Goal: Information Seeking & Learning: Learn about a topic

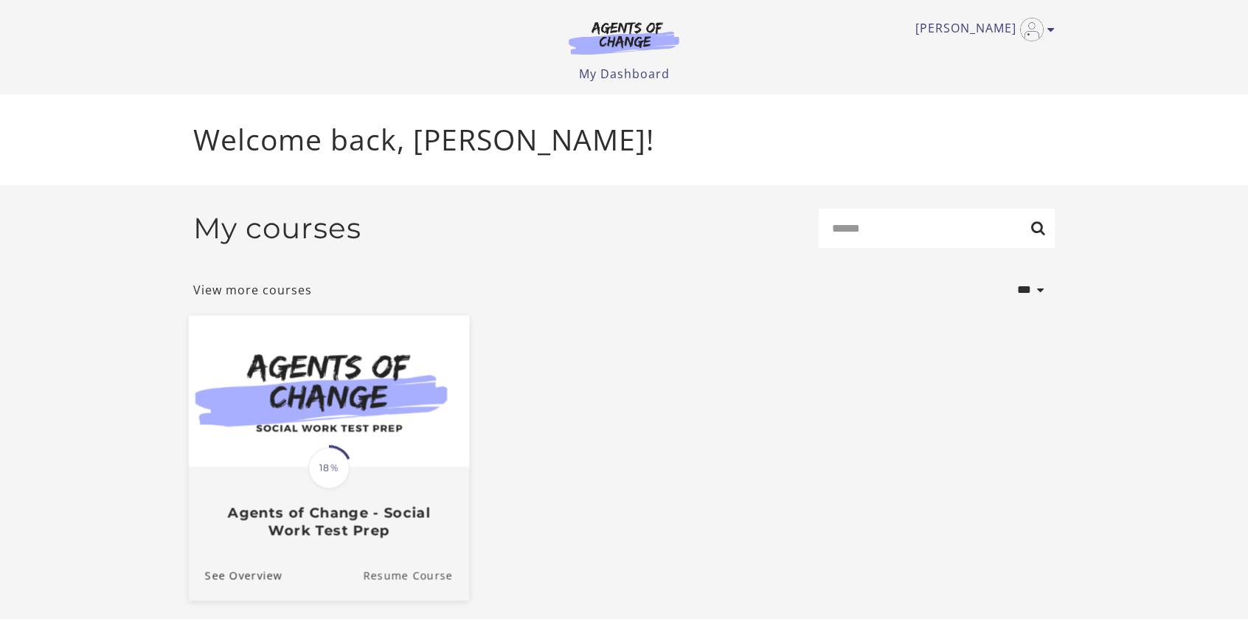
click at [401, 579] on link "Resume Course" at bounding box center [416, 575] width 106 height 49
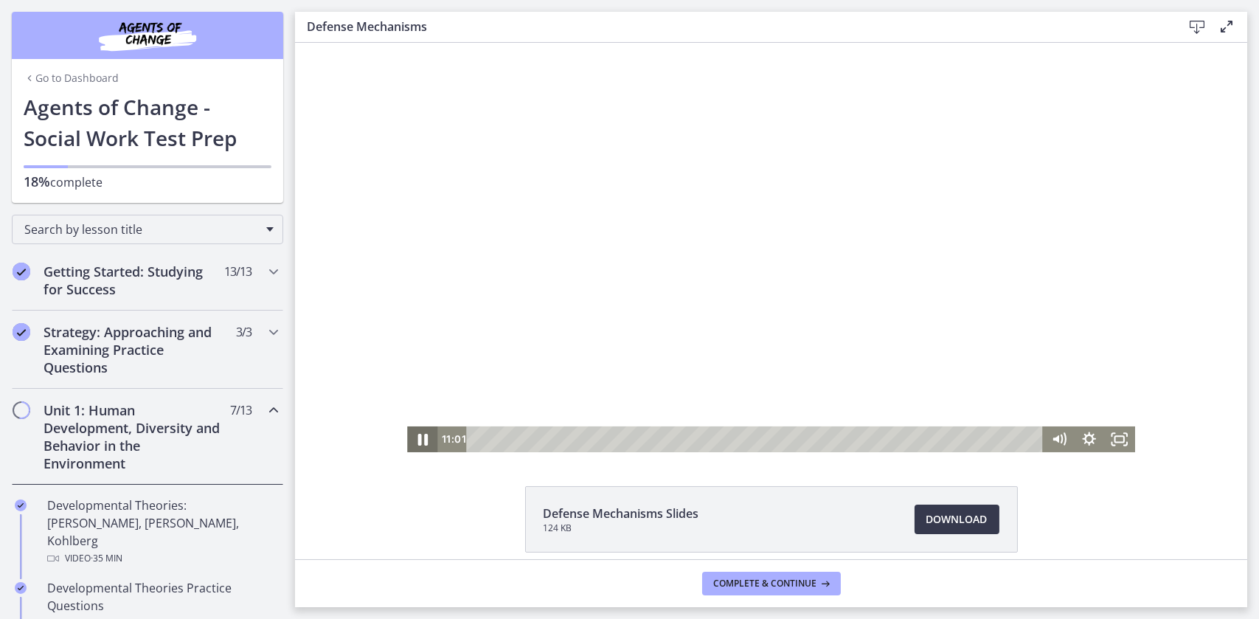
click at [418, 443] on icon "Pause" at bounding box center [423, 440] width 10 height 12
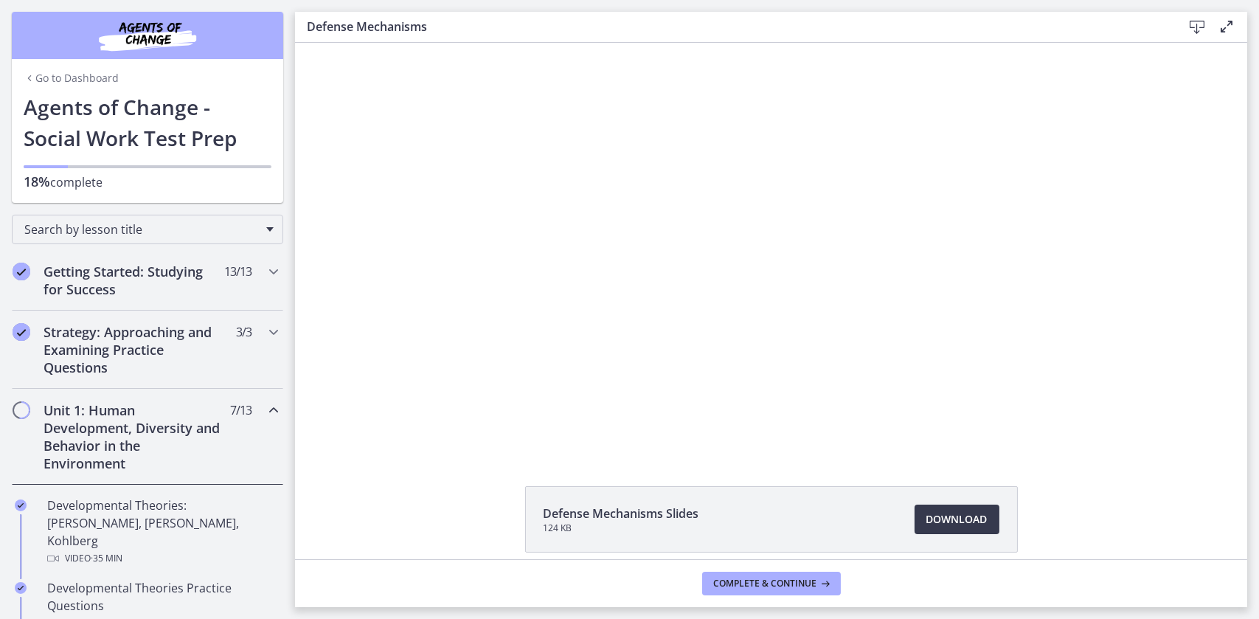
click at [657, 255] on div at bounding box center [770, 247] width 728 height 409
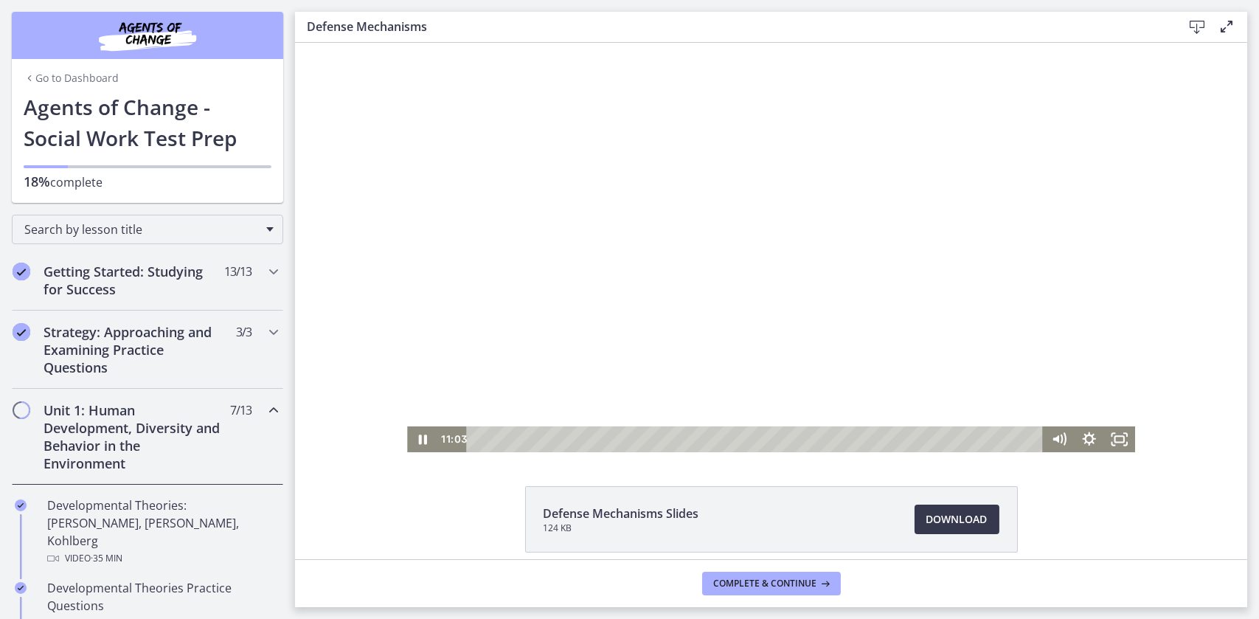
click at [716, 248] on div at bounding box center [770, 247] width 728 height 409
click at [425, 439] on icon "Play Video" at bounding box center [423, 439] width 30 height 26
click at [407, 441] on icon "Pause" at bounding box center [421, 439] width 30 height 26
click at [408, 447] on icon "Play Video" at bounding box center [423, 439] width 30 height 26
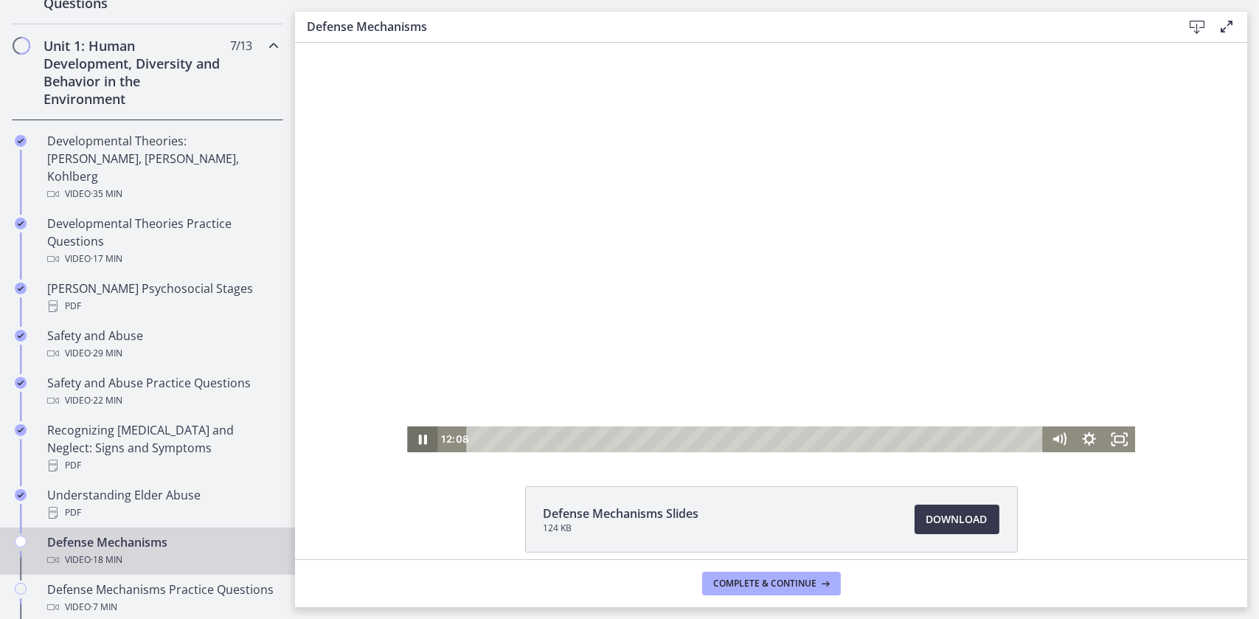
scroll to position [365, 0]
click at [411, 102] on div at bounding box center [770, 247] width 728 height 409
click at [412, 435] on icon "Play Video" at bounding box center [423, 439] width 30 height 26
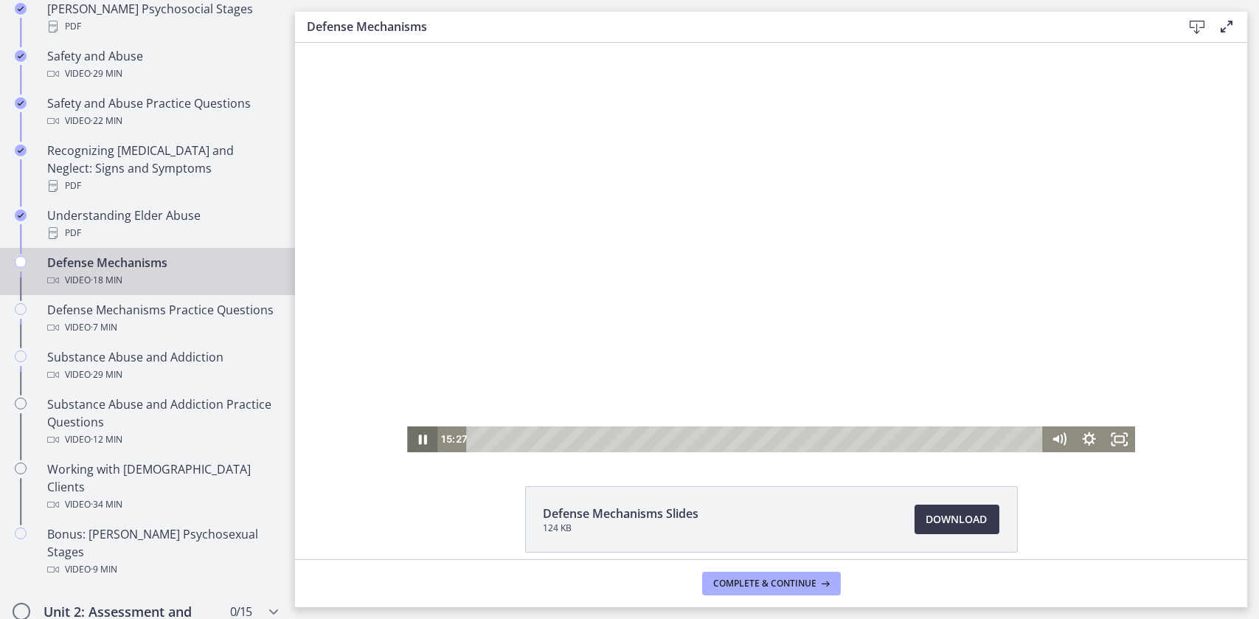
scroll to position [661, 0]
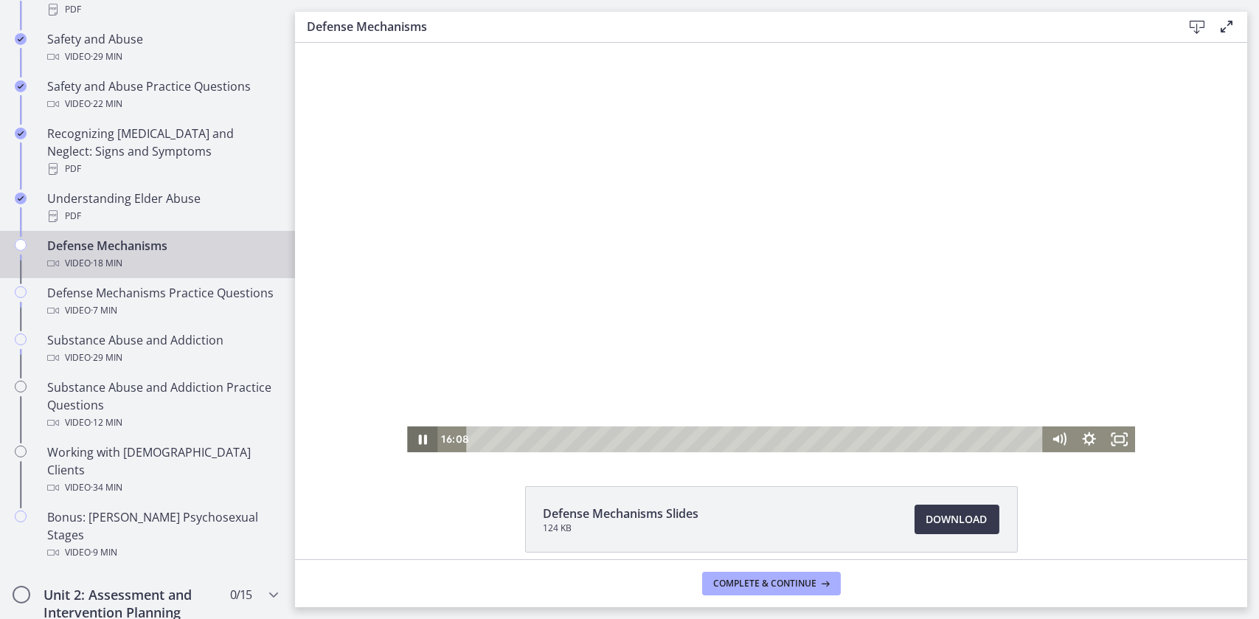
click at [415, 434] on icon "Pause" at bounding box center [421, 439] width 30 height 26
click at [420, 436] on icon "Play Video" at bounding box center [423, 439] width 30 height 26
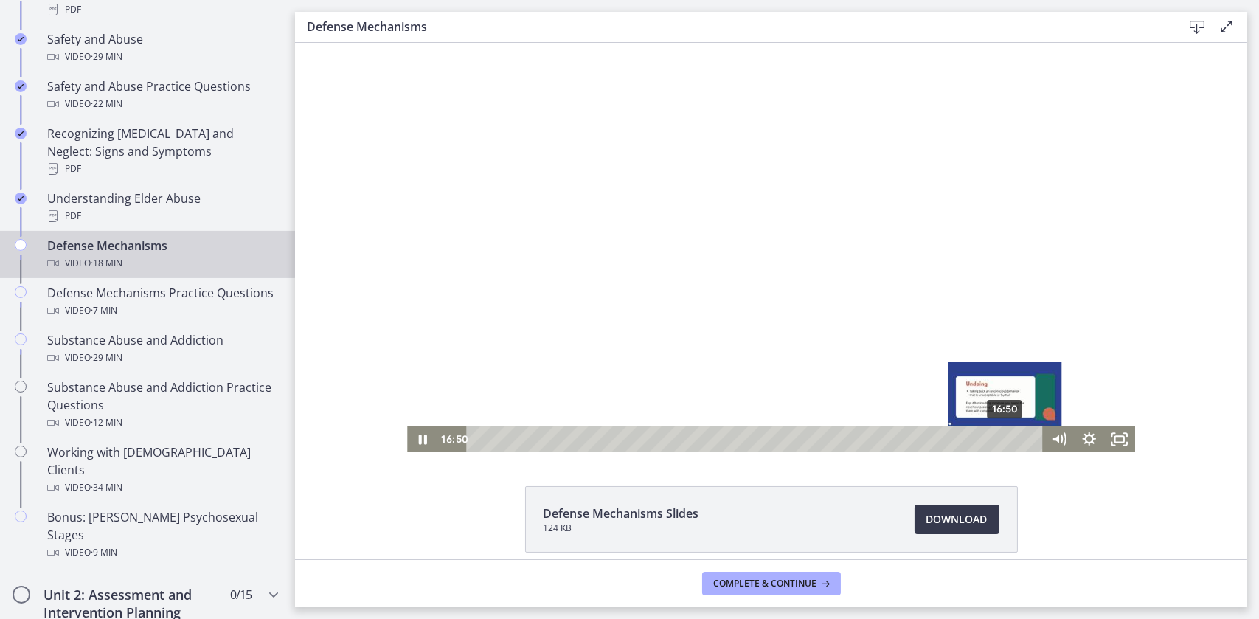
click at [1000, 440] on div "Playbar" at bounding box center [1004, 439] width 9 height 9
click at [1004, 439] on div "Playbar" at bounding box center [1008, 439] width 9 height 9
click at [1010, 437] on div "Playbar" at bounding box center [1014, 439] width 9 height 9
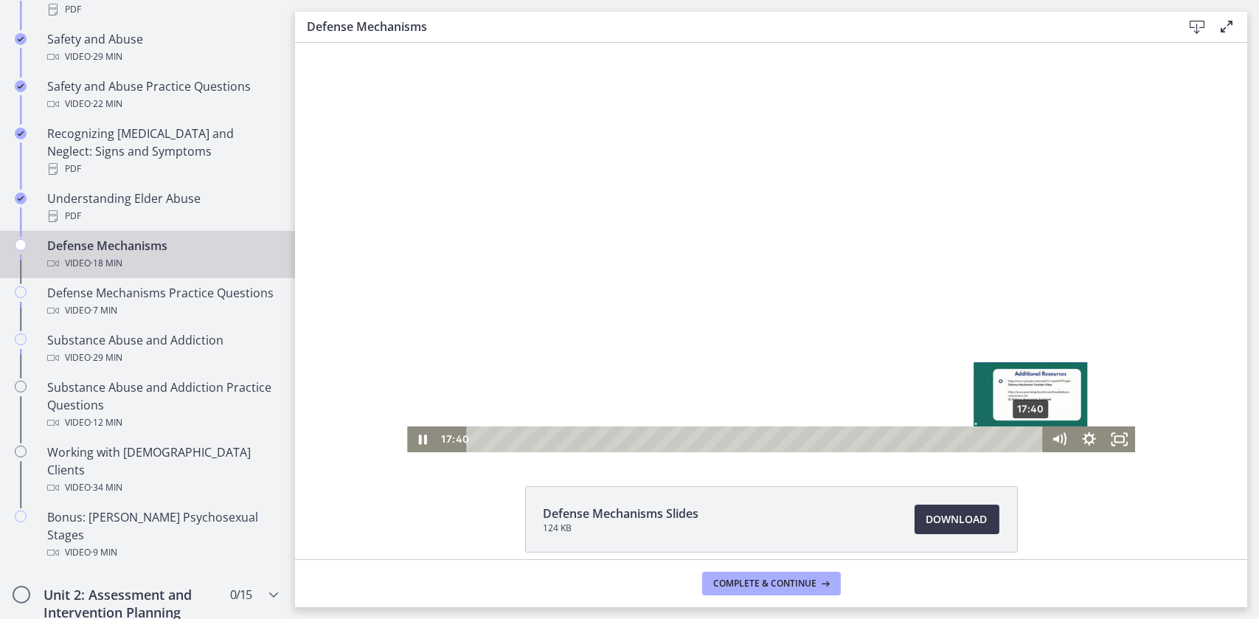
drag, startPoint x: 1014, startPoint y: 438, endPoint x: 1026, endPoint y: 440, distance: 11.9
click at [1026, 440] on div "Playbar" at bounding box center [1030, 439] width 9 height 9
click at [418, 437] on icon "Pause" at bounding box center [422, 439] width 8 height 10
drag, startPoint x: 621, startPoint y: 166, endPoint x: 829, endPoint y: 167, distance: 208.0
click at [829, 167] on div at bounding box center [770, 247] width 728 height 409
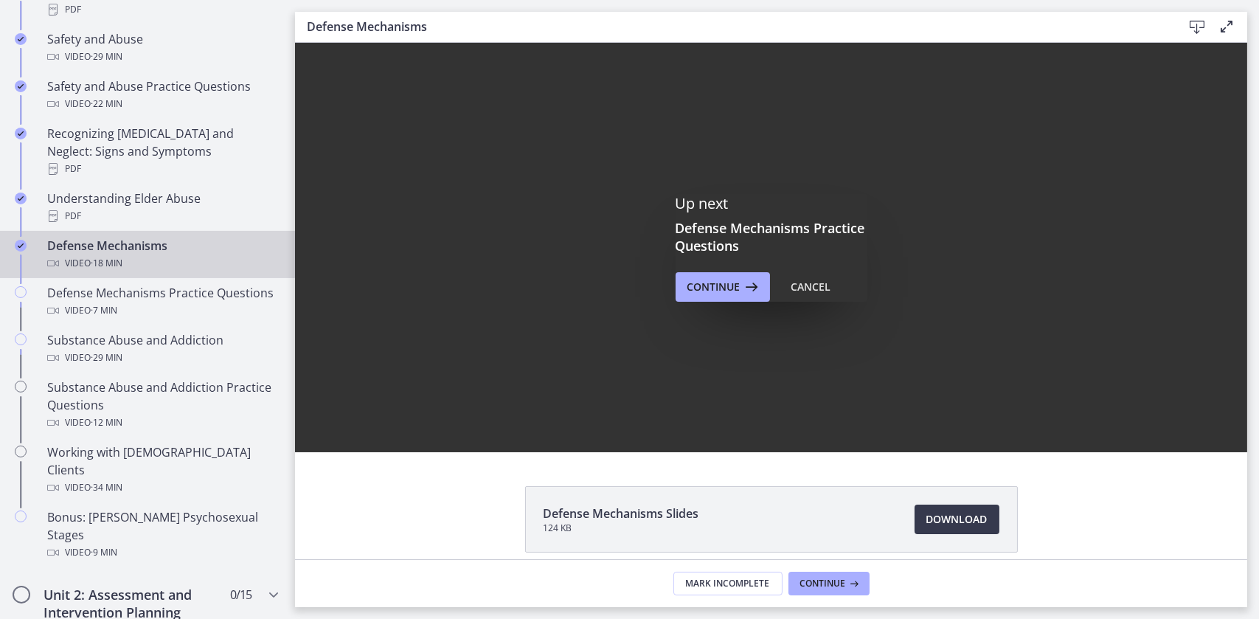
scroll to position [0, 0]
click at [713, 285] on span "Continue" at bounding box center [713, 287] width 53 height 18
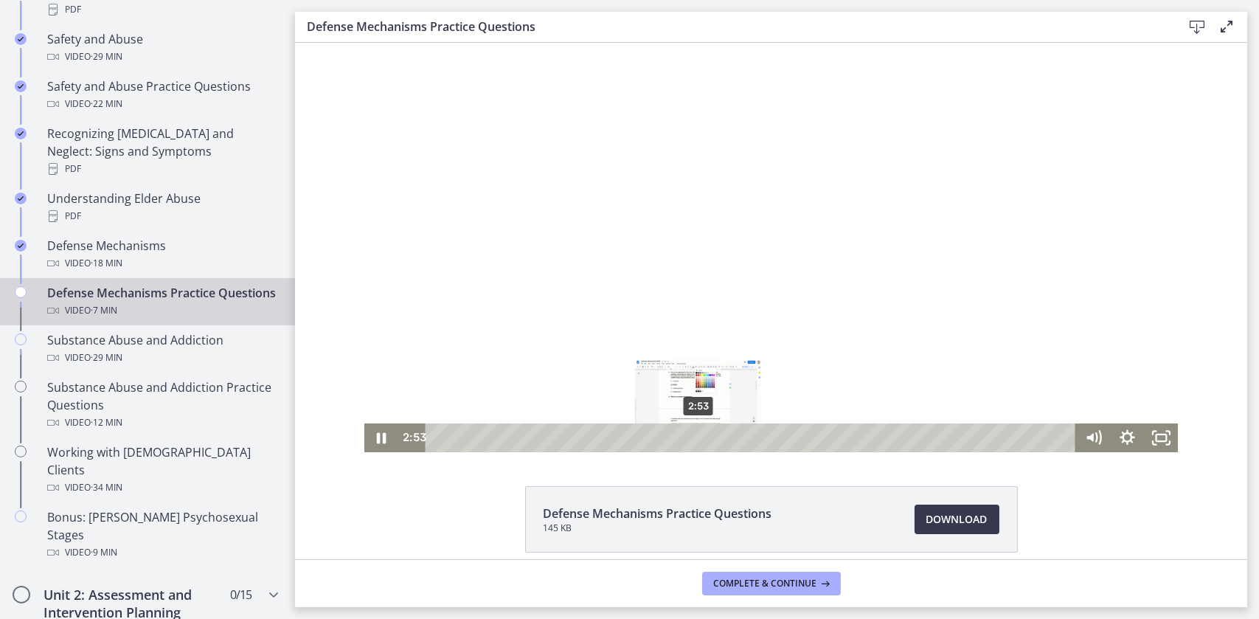
drag, startPoint x: 662, startPoint y: 435, endPoint x: 693, endPoint y: 441, distance: 30.8
click at [693, 441] on div "Playbar" at bounding box center [698, 438] width 10 height 10
click at [731, 443] on div "3:17" at bounding box center [752, 437] width 630 height 29
drag, startPoint x: 693, startPoint y: 441, endPoint x: 811, endPoint y: 440, distance: 118.0
click at [811, 440] on div "4:11" at bounding box center [752, 437] width 630 height 29
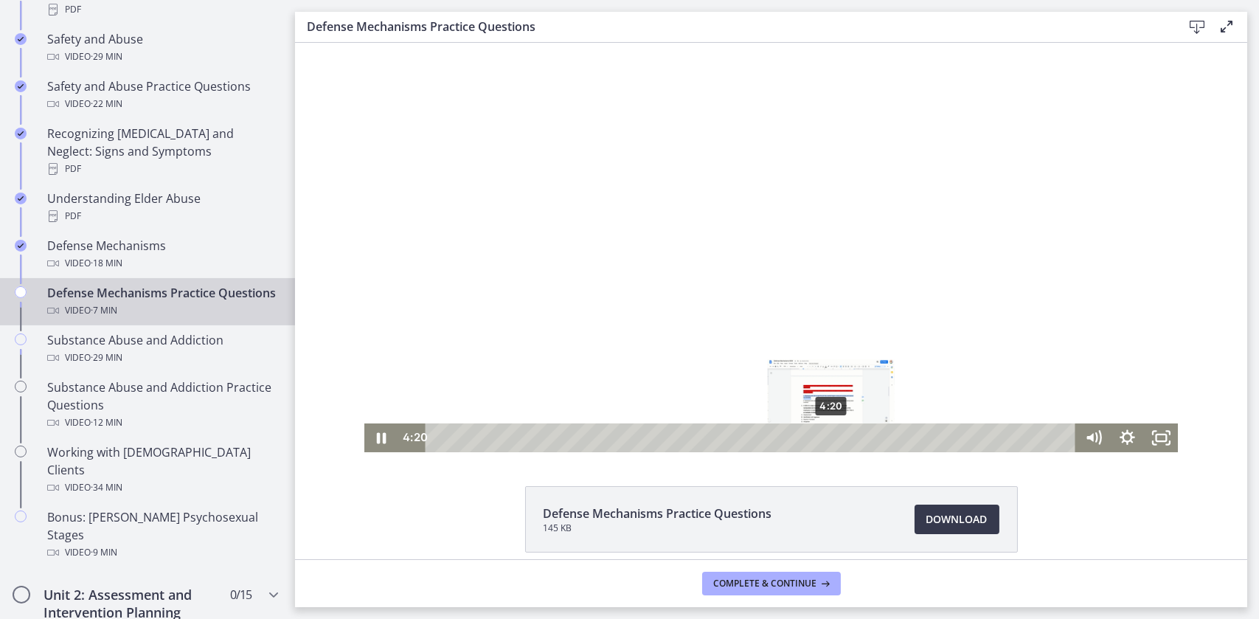
drag, startPoint x: 811, startPoint y: 440, endPoint x: 834, endPoint y: 439, distance: 23.7
click at [834, 439] on div "Playbar" at bounding box center [830, 438] width 10 height 10
drag, startPoint x: 834, startPoint y: 439, endPoint x: 855, endPoint y: 437, distance: 20.8
click at [848, 437] on div "Playbar" at bounding box center [844, 438] width 10 height 10
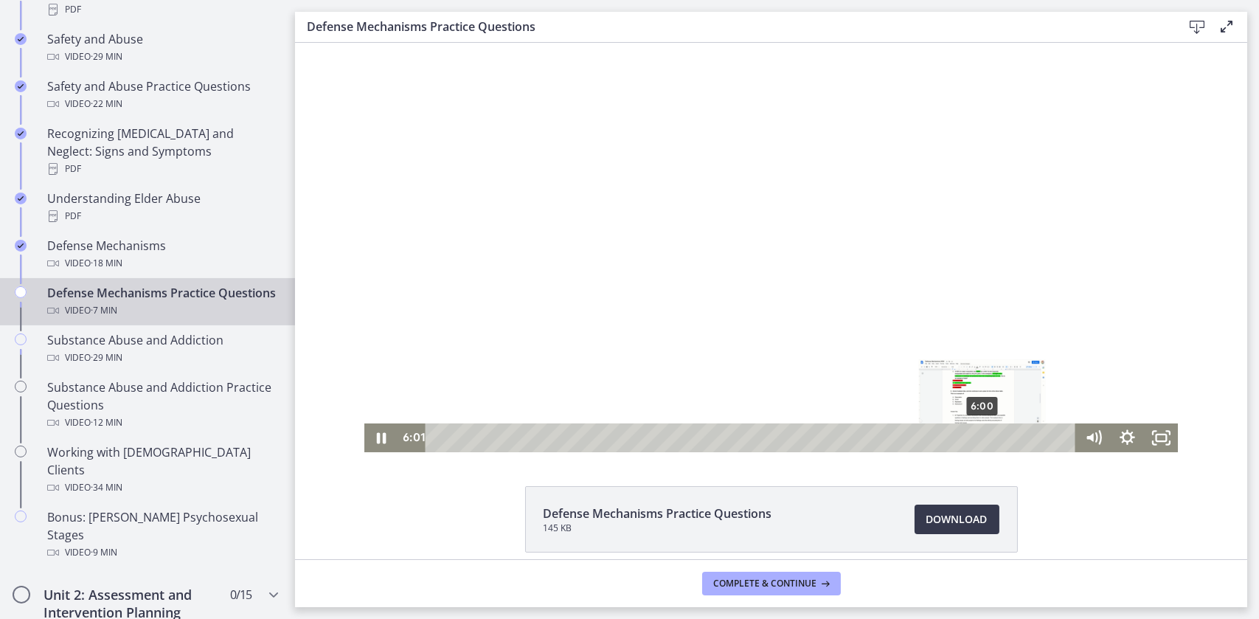
click at [977, 442] on div "6:00" at bounding box center [752, 437] width 630 height 29
click at [370, 440] on icon "Pause" at bounding box center [381, 437] width 34 height 29
drag, startPoint x: 1045, startPoint y: 437, endPoint x: 1011, endPoint y: 440, distance: 33.3
click at [1011, 440] on div "Playbar" at bounding box center [1016, 438] width 10 height 10
drag, startPoint x: 1011, startPoint y: 440, endPoint x: 999, endPoint y: 441, distance: 12.6
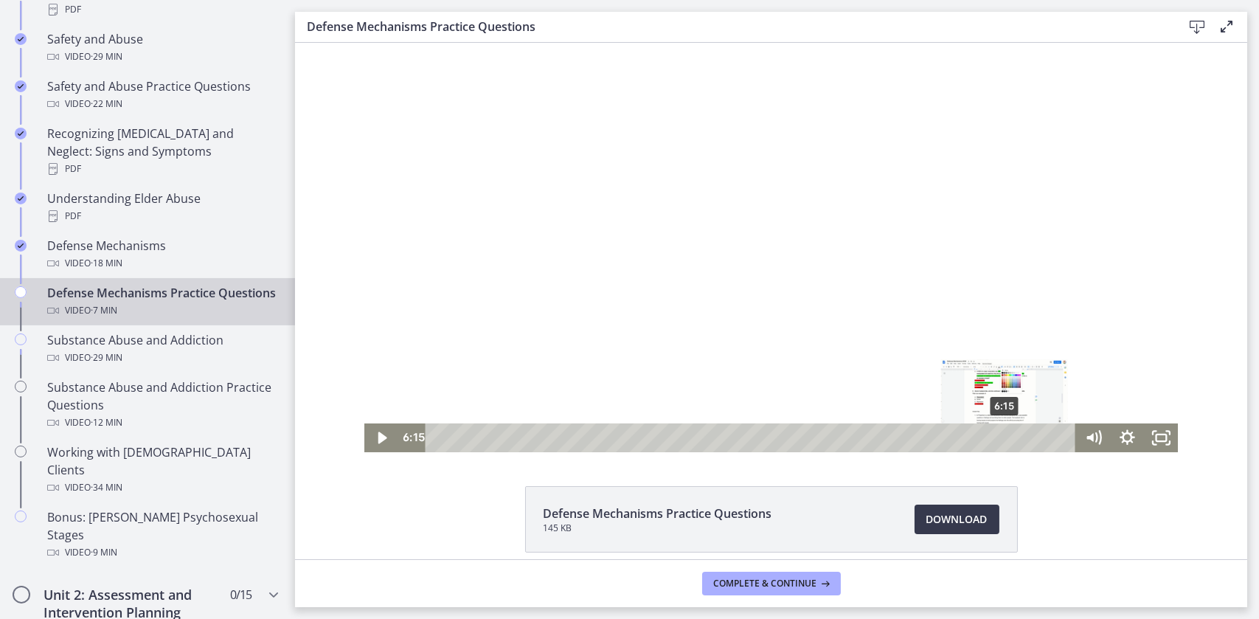
click at [999, 441] on div "Playbar" at bounding box center [1004, 438] width 10 height 10
click at [379, 435] on icon "Play Video" at bounding box center [382, 437] width 34 height 29
click at [379, 435] on icon "Pause" at bounding box center [380, 438] width 11 height 13
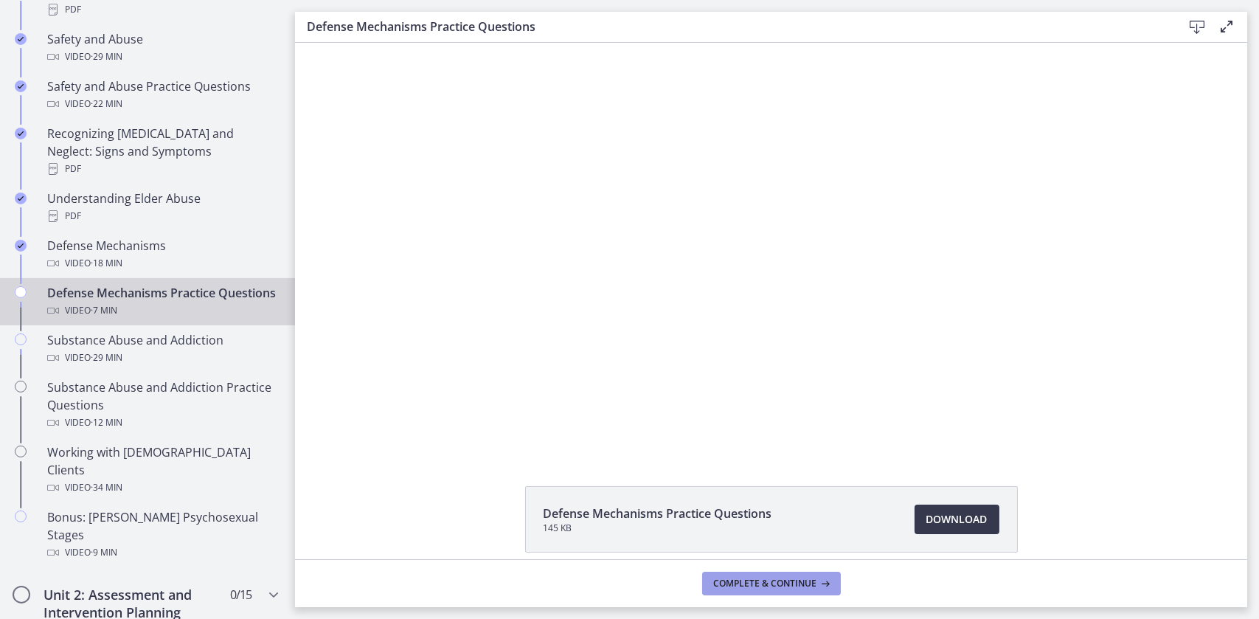
click at [761, 587] on span "Complete & continue" at bounding box center [765, 584] width 103 height 12
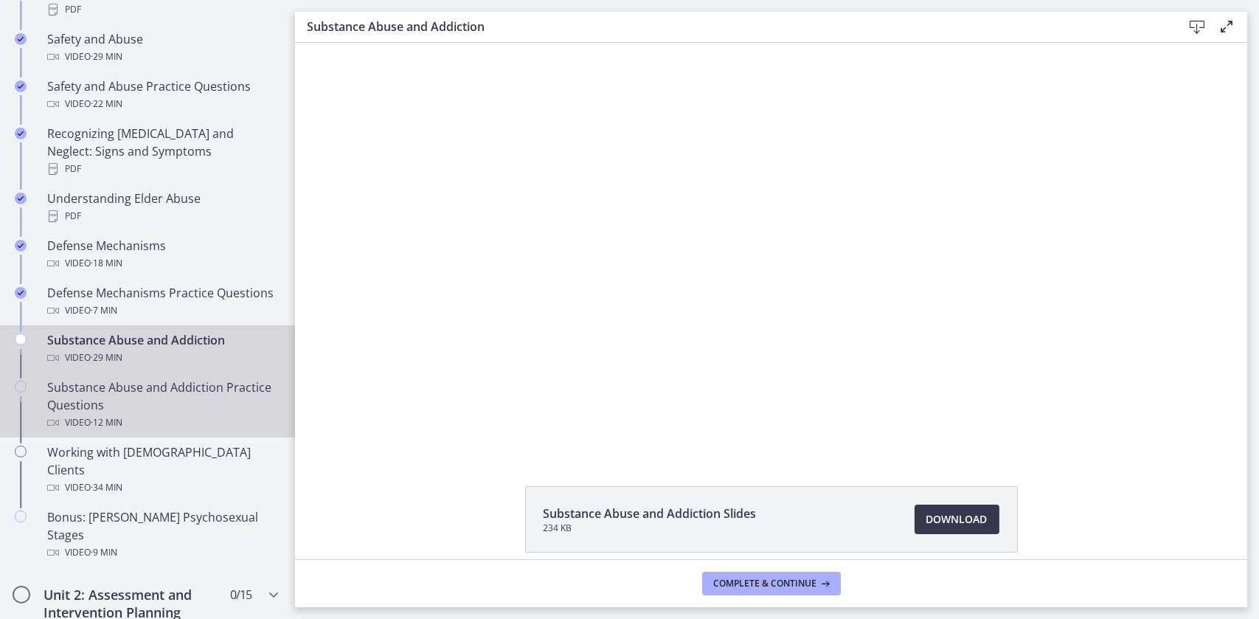
click at [105, 395] on div "Substance Abuse and Addiction Practice Questions Video · 12 min" at bounding box center [162, 404] width 230 height 53
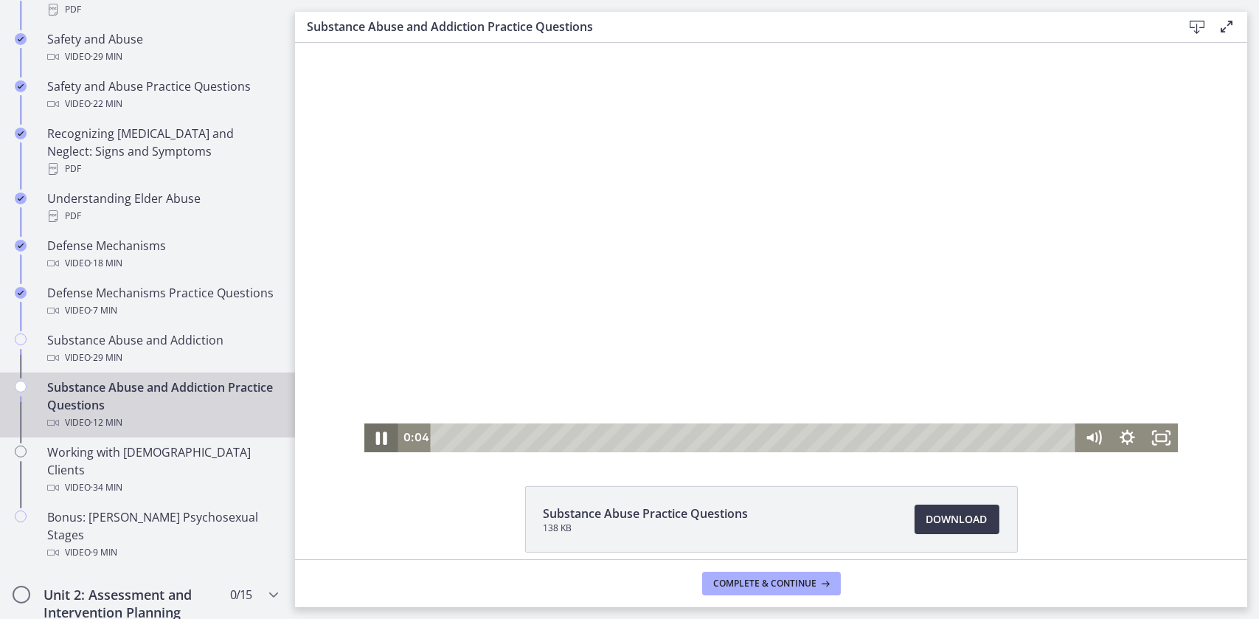
click at [375, 436] on icon "Pause" at bounding box center [380, 438] width 11 height 13
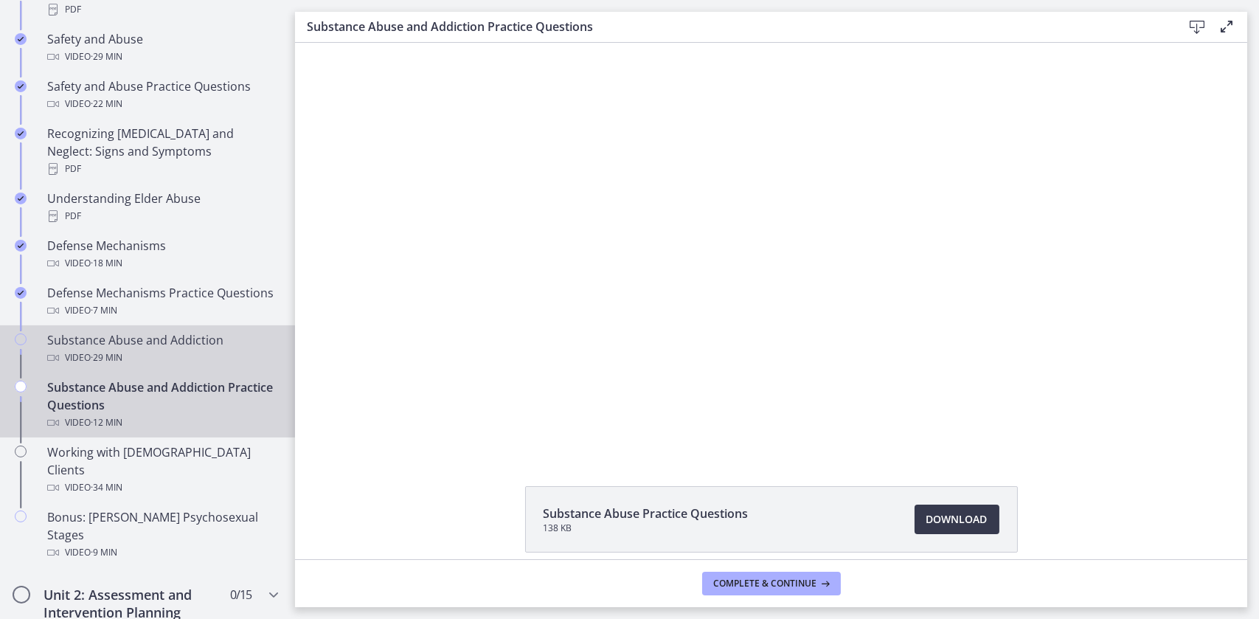
click at [100, 341] on div "Substance Abuse and Addiction Video · 29 min" at bounding box center [162, 348] width 230 height 35
click at [86, 398] on div "Substance Abuse and Addiction Practice Questions Video · 12 min" at bounding box center [162, 404] width 230 height 53
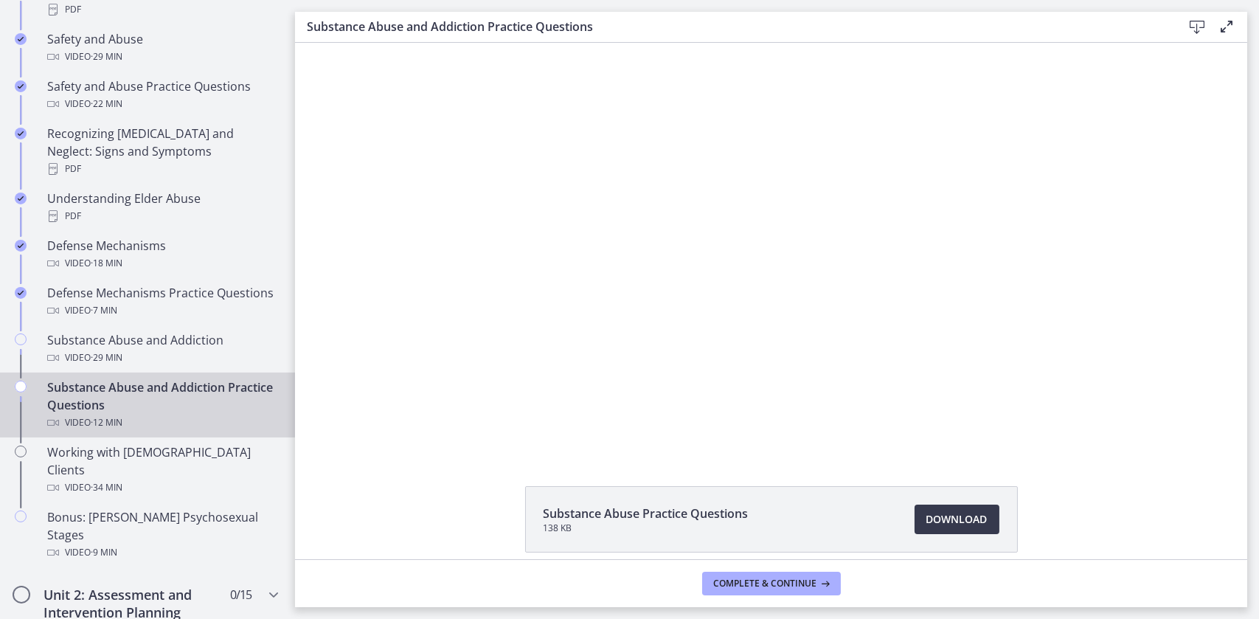
drag, startPoint x: 377, startPoint y: 432, endPoint x: 363, endPoint y: 491, distance: 60.7
click at [363, 452] on html "Click for sound @keyframes VOLUME_SMALL_WAVE_FLASH { 0% { opacity: 0; } 33% { o…" at bounding box center [770, 247] width 952 height 409
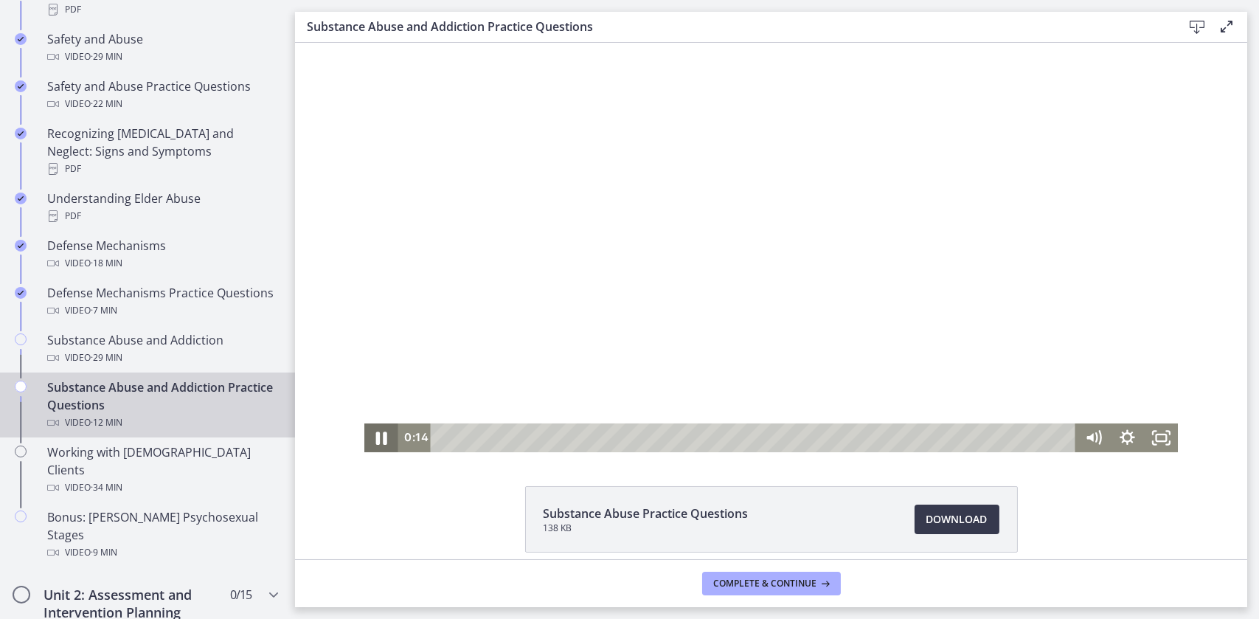
click at [375, 437] on icon "Pause" at bounding box center [380, 438] width 11 height 13
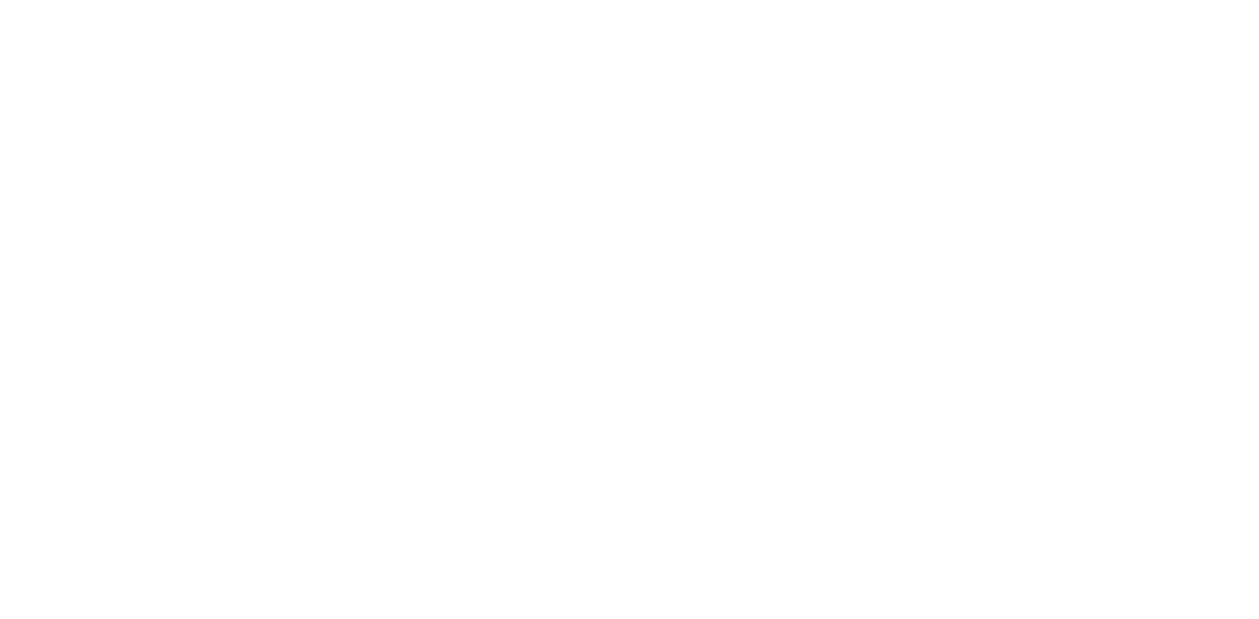
click at [291, 78] on div at bounding box center [355, 65] width 814 height 409
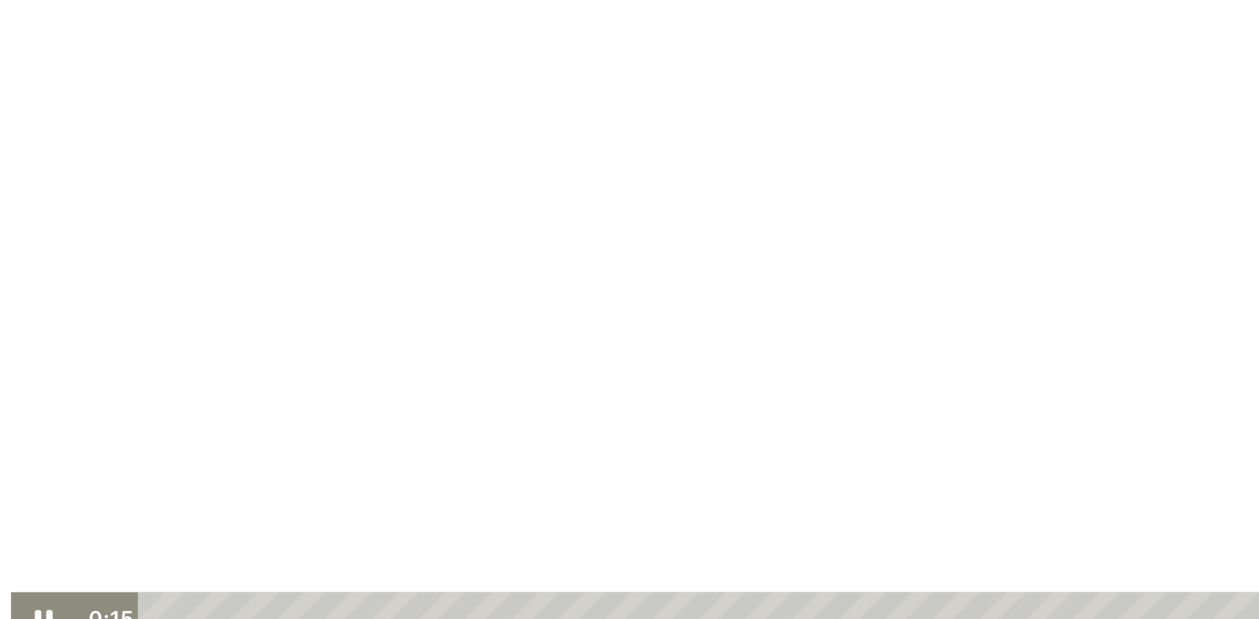
click at [318, 67] on div at bounding box center [355, 65] width 814 height 409
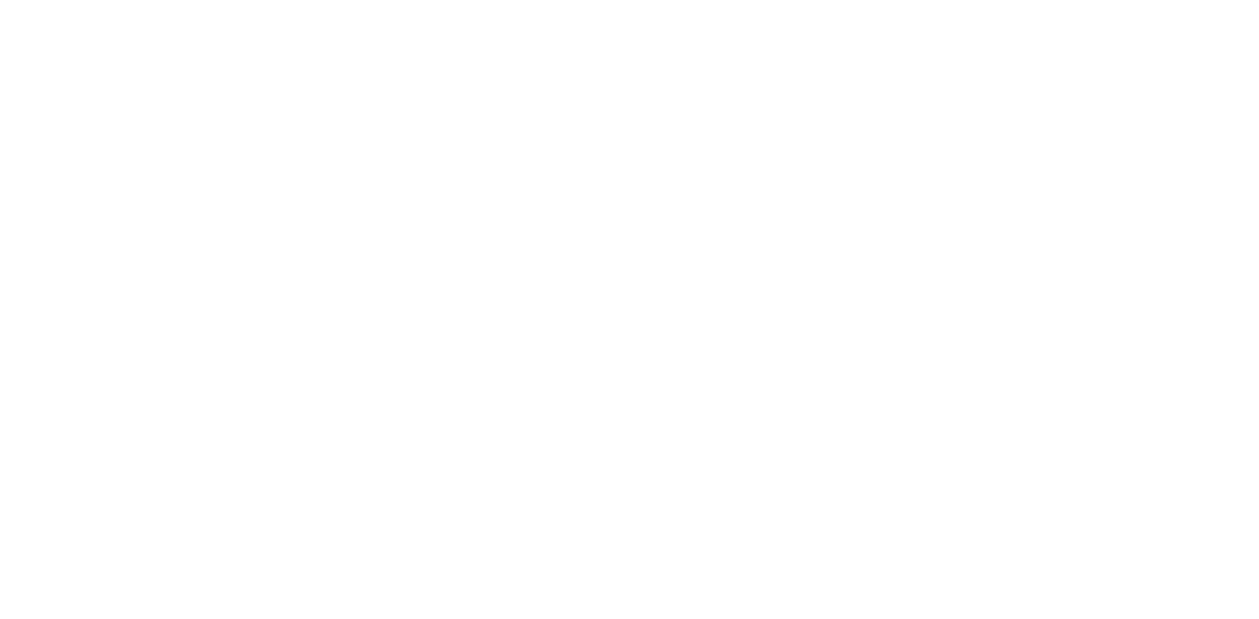
click at [299, 55] on div at bounding box center [355, 65] width 814 height 409
click at [269, 141] on div at bounding box center [355, 65] width 814 height 409
click at [305, 94] on div at bounding box center [355, 65] width 814 height 409
click at [218, 121] on div at bounding box center [355, 65] width 814 height 409
click at [348, 158] on div at bounding box center [342, 65] width 814 height 409
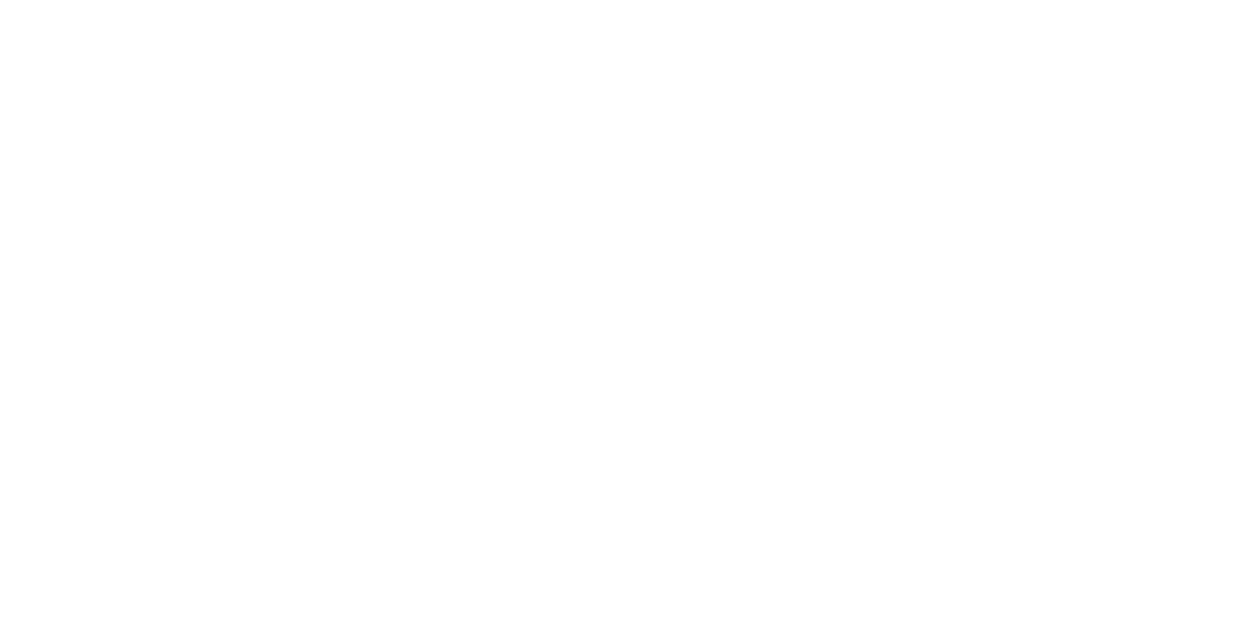
click at [276, 38] on div at bounding box center [342, 65] width 814 height 409
click at [278, 35] on div at bounding box center [342, 65] width 814 height 409
click at [266, 73] on div at bounding box center [342, 65] width 814 height 409
click at [288, 269] on div at bounding box center [342, 110] width 814 height 409
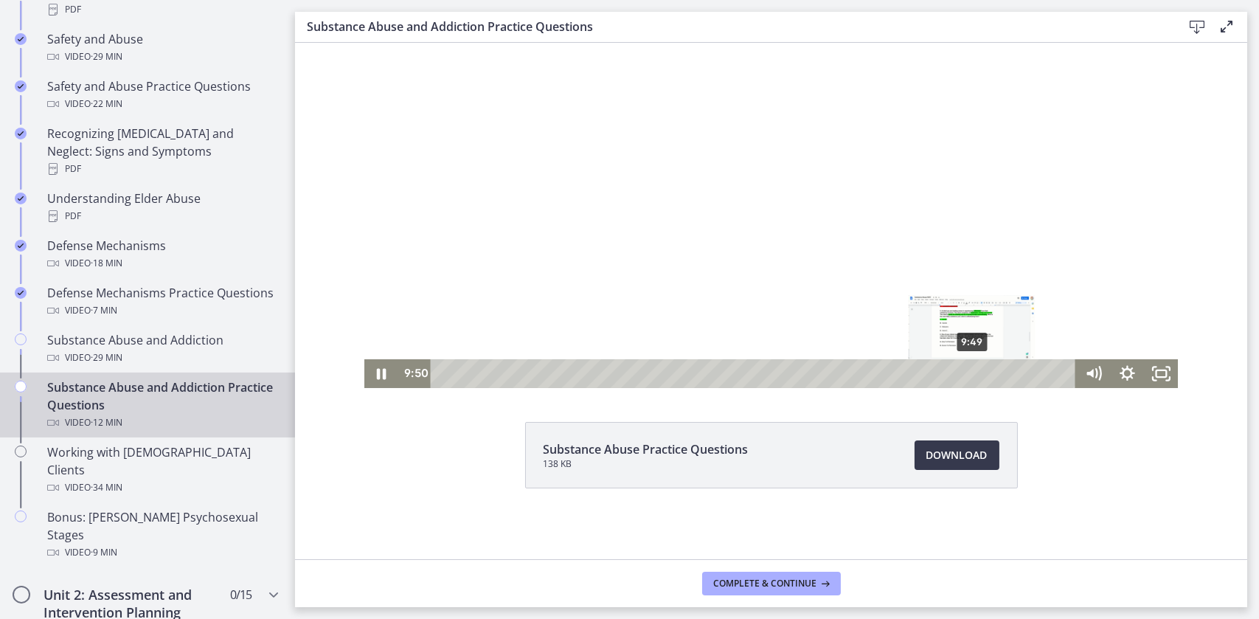
drag, startPoint x: 985, startPoint y: 375, endPoint x: 967, endPoint y: 373, distance: 17.8
click at [967, 373] on div "Playbar" at bounding box center [972, 374] width 10 height 10
click at [374, 364] on icon "Pause" at bounding box center [381, 373] width 34 height 29
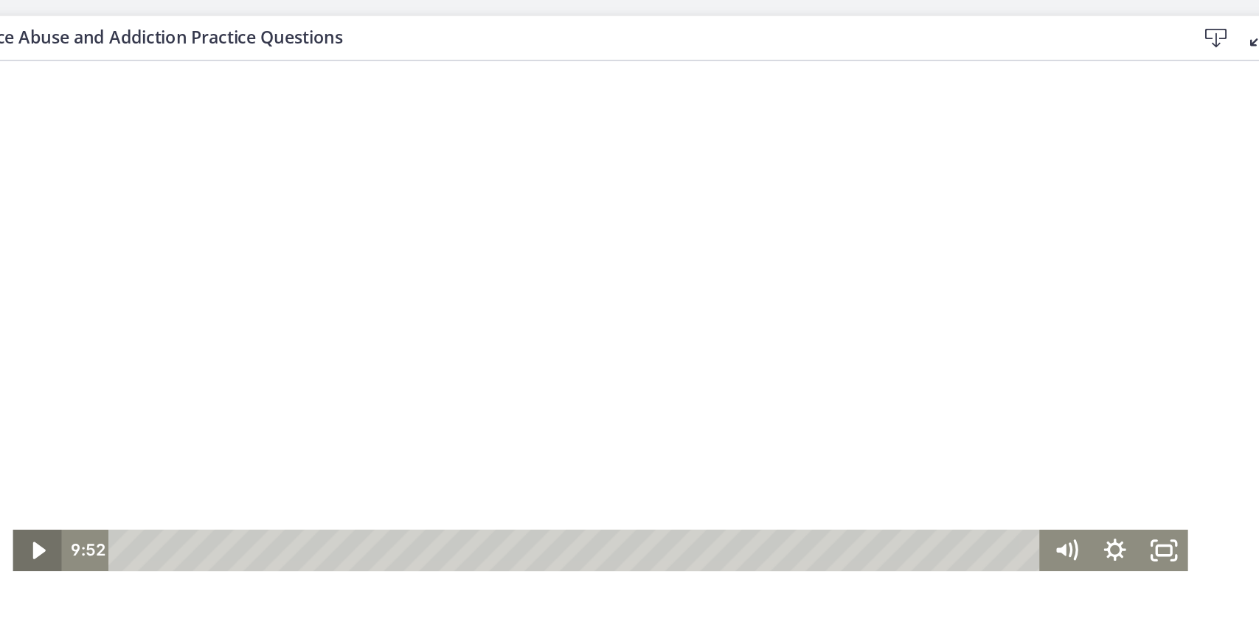
click at [0, 377] on icon "Play Video" at bounding box center [0, 375] width 9 height 12
click at [0, 375] on icon "Play Video" at bounding box center [0, 375] width 9 height 12
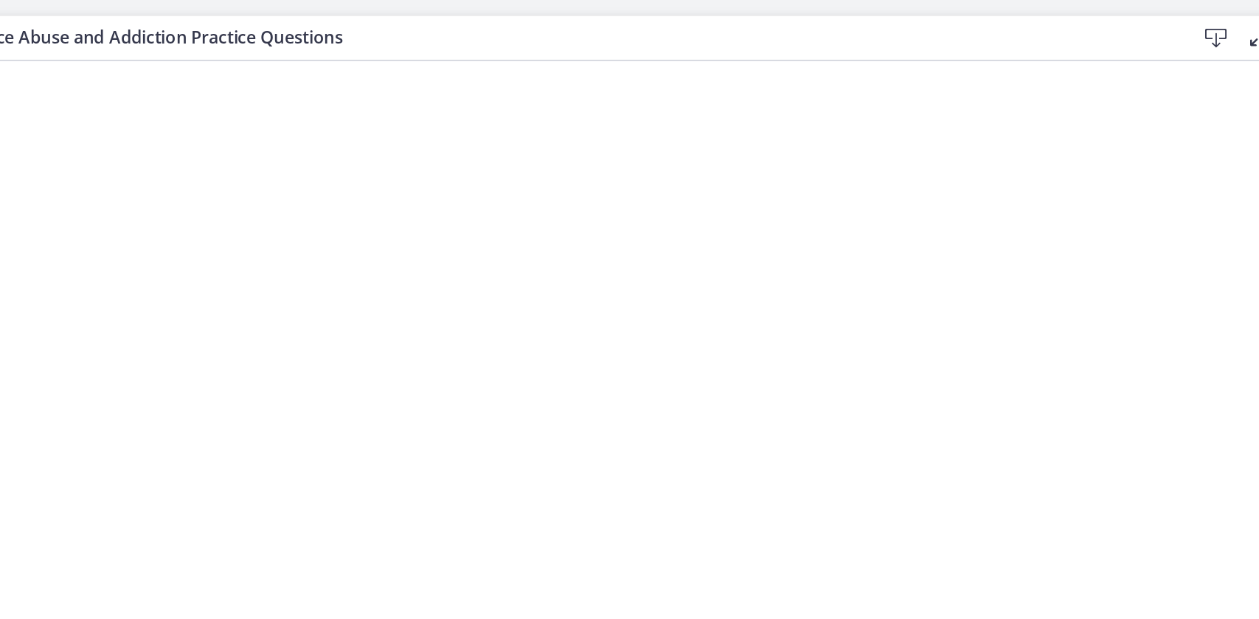
click at [285, 251] on div at bounding box center [389, 184] width 814 height 409
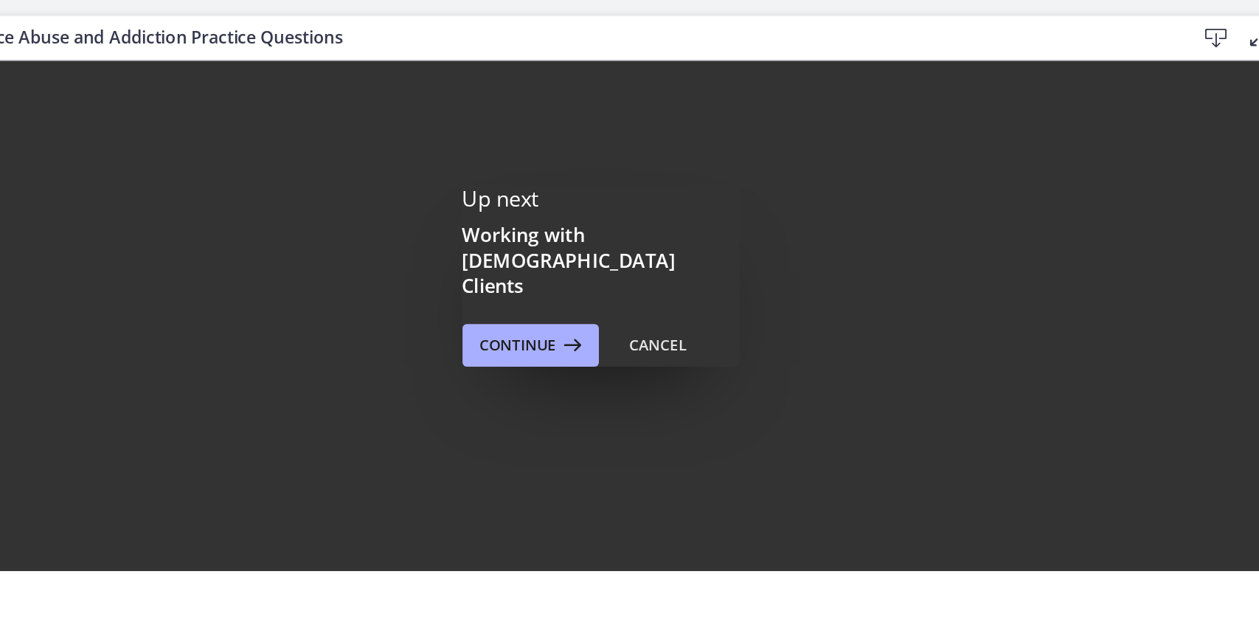
scroll to position [0, 0]
click at [699, 231] on span "Continue" at bounding box center [713, 240] width 53 height 18
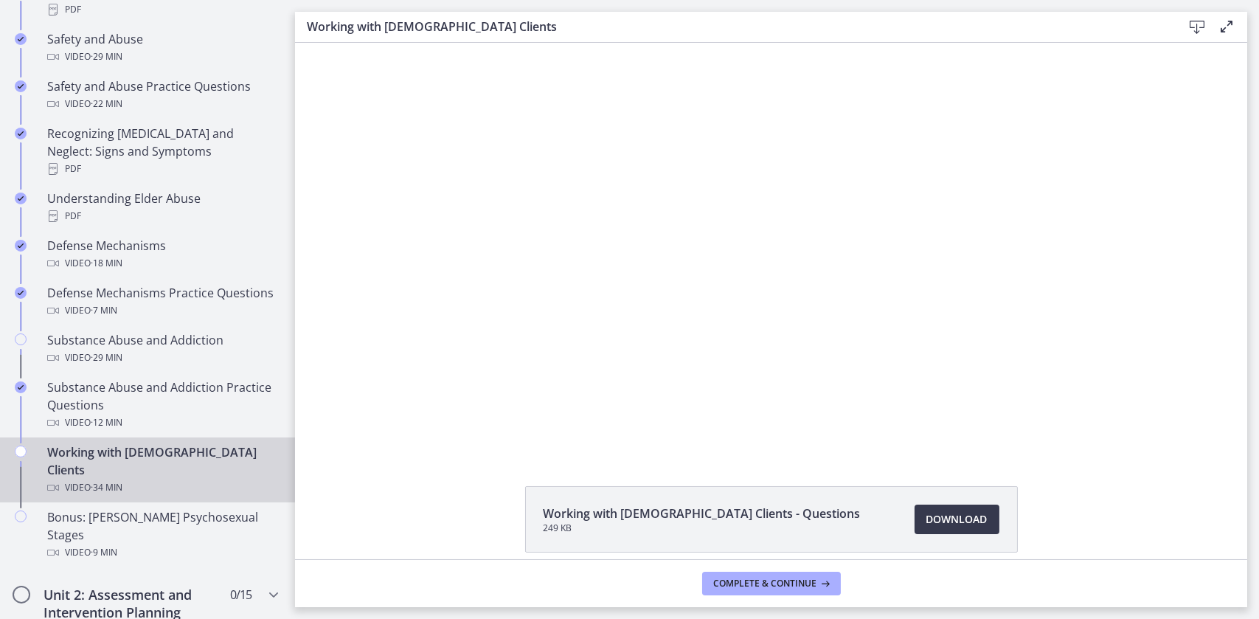
click at [663, 255] on div at bounding box center [771, 247] width 814 height 409
click at [759, 283] on div at bounding box center [771, 247] width 814 height 409
click at [719, 218] on div at bounding box center [771, 243] width 814 height 409
click at [700, 261] on div at bounding box center [771, 243] width 814 height 409
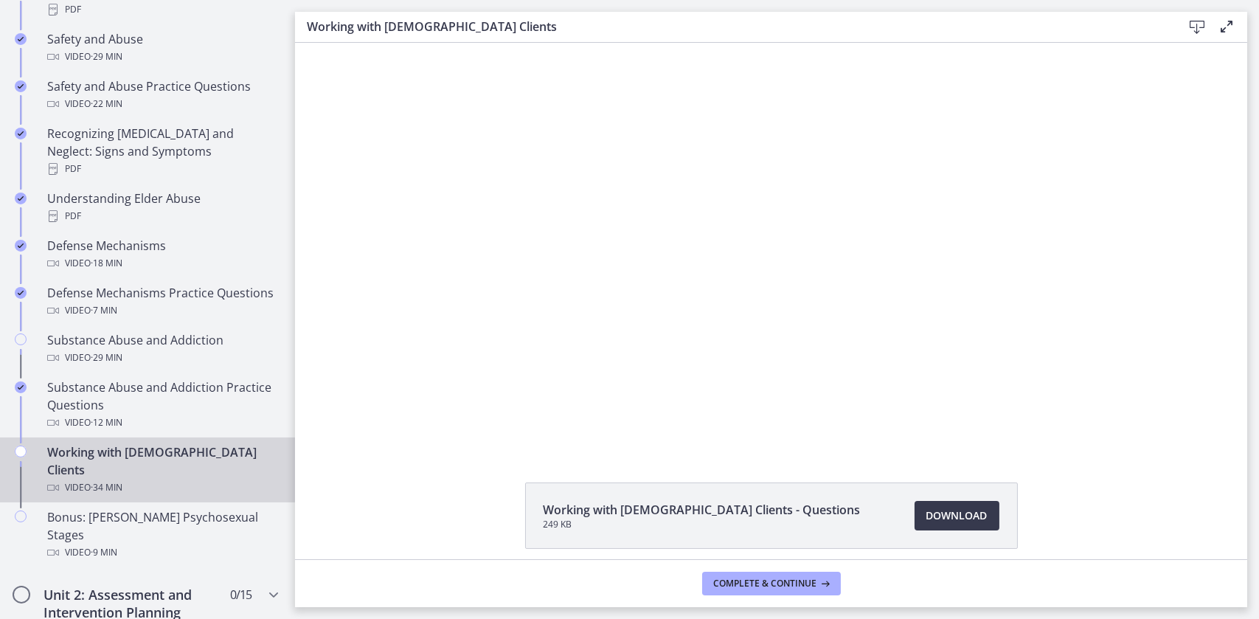
click at [682, 264] on div at bounding box center [771, 243] width 814 height 409
click at [651, 247] on div at bounding box center [771, 243] width 814 height 409
click at [611, 232] on div at bounding box center [771, 243] width 814 height 409
click at [661, 220] on div at bounding box center [771, 243] width 814 height 409
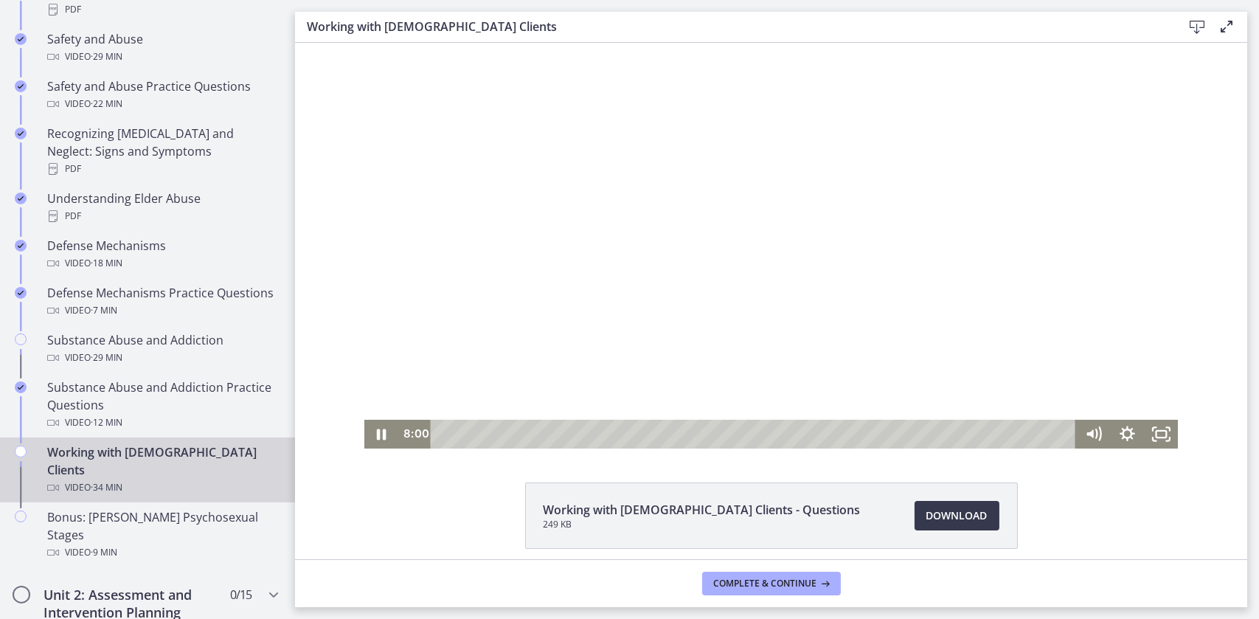
click at [496, 312] on div at bounding box center [771, 243] width 814 height 409
click at [367, 434] on icon "Play Video" at bounding box center [382, 435] width 34 height 29
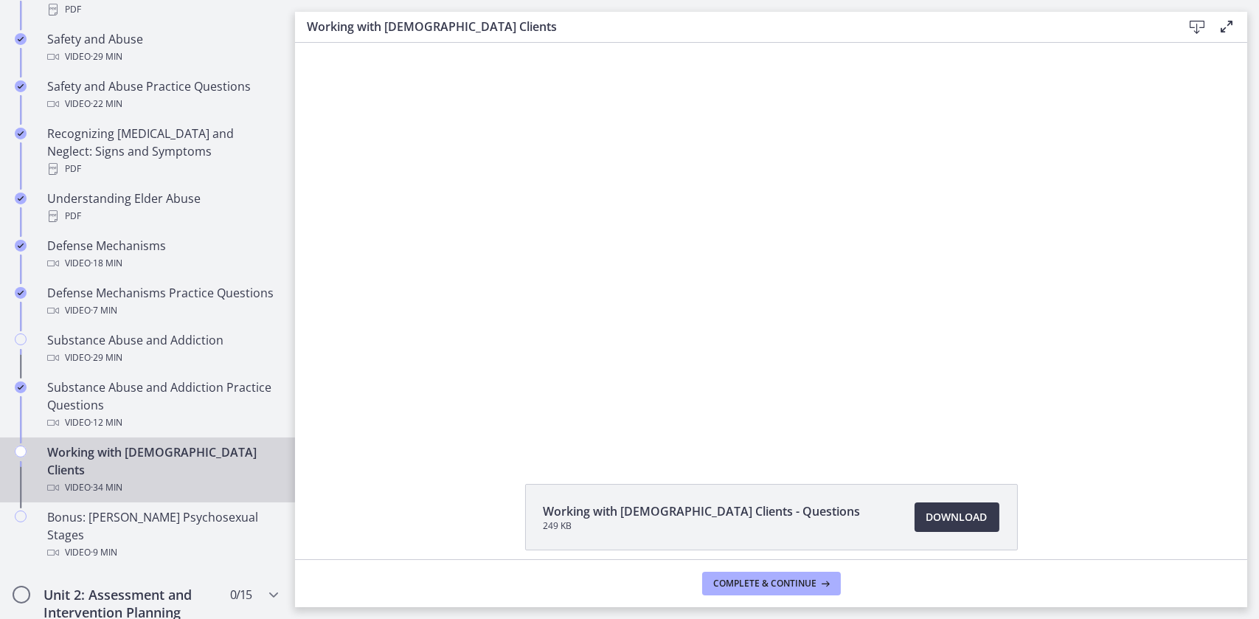
click at [671, 323] on div at bounding box center [771, 245] width 814 height 409
